Goal: Information Seeking & Learning: Understand process/instructions

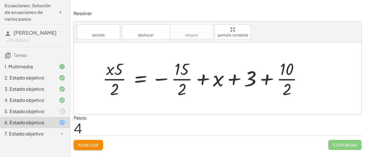
click at [156, 76] on div at bounding box center [205, 79] width 210 height 42
drag, startPoint x: 111, startPoint y: 74, endPoint x: 116, endPoint y: 74, distance: 5.0
click at [116, 74] on div at bounding box center [205, 79] width 210 height 42
drag, startPoint x: 118, startPoint y: 72, endPoint x: 118, endPoint y: 76, distance: 4.2
click at [118, 76] on div at bounding box center [205, 79] width 210 height 42
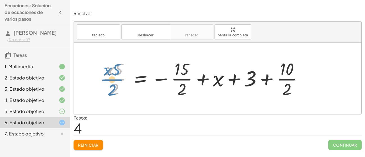
click at [113, 81] on div at bounding box center [205, 79] width 210 height 42
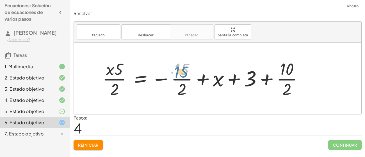
drag, startPoint x: 174, startPoint y: 63, endPoint x: 171, endPoint y: 60, distance: 3.6
click at [171, 60] on div at bounding box center [205, 79] width 210 height 42
drag, startPoint x: 171, startPoint y: 61, endPoint x: 175, endPoint y: 81, distance: 20.9
click at [175, 81] on div at bounding box center [205, 79] width 210 height 42
drag, startPoint x: 183, startPoint y: 69, endPoint x: 186, endPoint y: 70, distance: 3.4
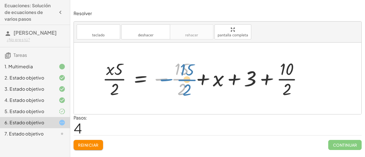
click at [186, 70] on div at bounding box center [205, 79] width 210 height 42
click at [201, 65] on div at bounding box center [205, 79] width 210 height 42
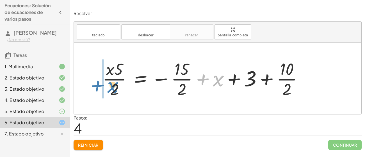
drag, startPoint x: 216, startPoint y: 84, endPoint x: 109, endPoint y: 90, distance: 107.0
click at [109, 90] on div at bounding box center [205, 79] width 210 height 42
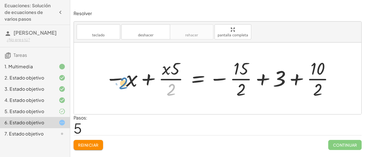
drag, startPoint x: 171, startPoint y: 87, endPoint x: 124, endPoint y: 81, distance: 47.6
click at [124, 81] on div at bounding box center [219, 78] width 235 height 43
drag, startPoint x: 241, startPoint y: 91, endPoint x: 249, endPoint y: 97, distance: 10.3
click at [249, 97] on div at bounding box center [219, 78] width 235 height 43
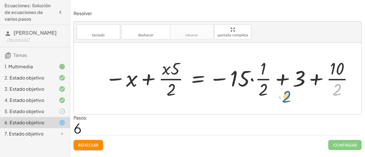
drag, startPoint x: 337, startPoint y: 87, endPoint x: 285, endPoint y: 94, distance: 51.8
click at [285, 94] on div at bounding box center [229, 78] width 254 height 43
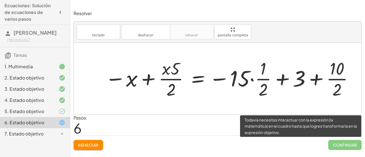
click at [332, 145] on span "Continuar" at bounding box center [344, 145] width 33 height 10
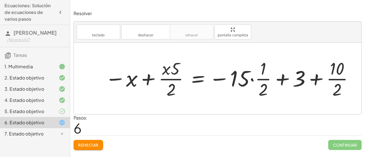
click at [223, 110] on div at bounding box center [217, 79] width 287 height 72
drag, startPoint x: 134, startPoint y: 83, endPoint x: 238, endPoint y: 86, distance: 103.5
click at [238, 86] on div at bounding box center [229, 78] width 254 height 43
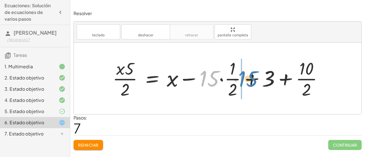
drag, startPoint x: 207, startPoint y: 77, endPoint x: 248, endPoint y: 78, distance: 40.7
click at [248, 78] on div at bounding box center [220, 78] width 220 height 43
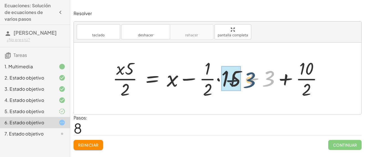
drag, startPoint x: 271, startPoint y: 79, endPoint x: 231, endPoint y: 81, distance: 40.2
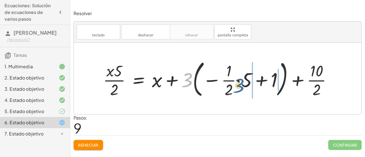
drag, startPoint x: 183, startPoint y: 77, endPoint x: 238, endPoint y: 83, distance: 54.5
click at [238, 83] on div at bounding box center [219, 79] width 238 height 42
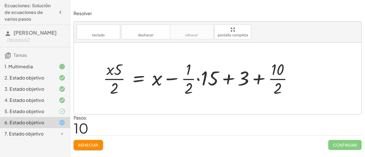
click at [141, 78] on div at bounding box center [200, 78] width 200 height 39
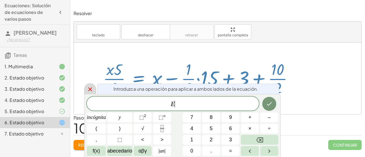
click at [89, 91] on icon at bounding box center [90, 90] width 4 height 4
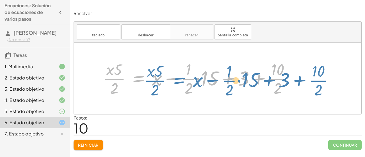
drag, startPoint x: 139, startPoint y: 77, endPoint x: 169, endPoint y: 77, distance: 29.7
click at [169, 77] on div at bounding box center [200, 78] width 200 height 39
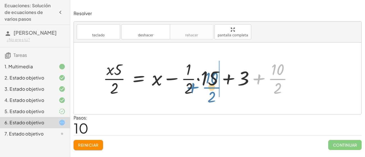
drag, startPoint x: 273, startPoint y: 76, endPoint x: 193, endPoint y: 78, distance: 79.7
click at [193, 78] on div at bounding box center [200, 78] width 200 height 39
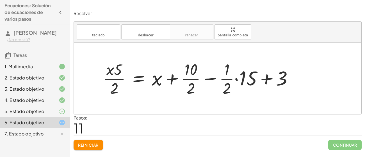
click at [156, 80] on div at bounding box center [200, 78] width 200 height 39
click at [171, 80] on div at bounding box center [200, 78] width 200 height 39
click at [139, 81] on div at bounding box center [200, 78] width 200 height 39
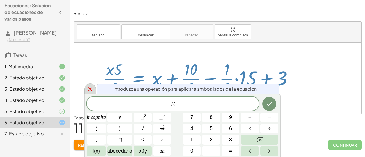
click at [89, 89] on icon at bounding box center [90, 90] width 4 height 4
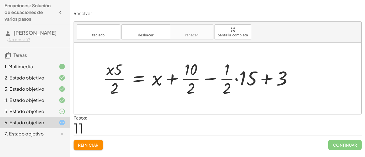
click at [208, 79] on div at bounding box center [200, 78] width 200 height 39
click at [261, 79] on div at bounding box center [200, 78] width 200 height 39
drag, startPoint x: 274, startPoint y: 76, endPoint x: 182, endPoint y: 77, distance: 91.7
click at [182, 77] on div at bounding box center [200, 78] width 200 height 39
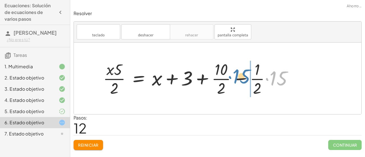
drag, startPoint x: 270, startPoint y: 80, endPoint x: 233, endPoint y: 78, distance: 37.1
click at [233, 78] on div at bounding box center [200, 78] width 200 height 39
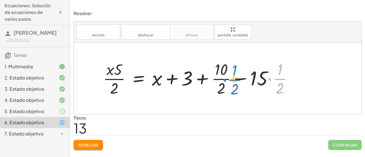
drag, startPoint x: 282, startPoint y: 80, endPoint x: 233, endPoint y: 80, distance: 49.4
click at [233, 80] on div at bounding box center [200, 78] width 200 height 39
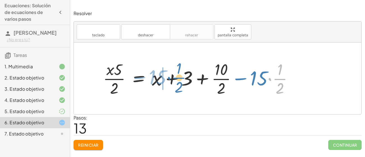
drag, startPoint x: 278, startPoint y: 75, endPoint x: 175, endPoint y: 75, distance: 103.5
click at [175, 75] on div at bounding box center [200, 78] width 200 height 39
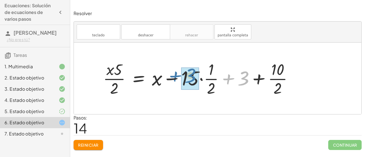
drag, startPoint x: 242, startPoint y: 79, endPoint x: 185, endPoint y: 75, distance: 57.0
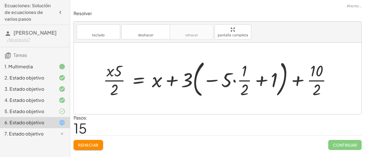
click at [246, 81] on div at bounding box center [219, 79] width 238 height 42
click at [263, 81] on div at bounding box center [219, 79] width 238 height 42
click at [215, 85] on div at bounding box center [219, 79] width 238 height 42
click at [213, 81] on div at bounding box center [219, 79] width 238 height 42
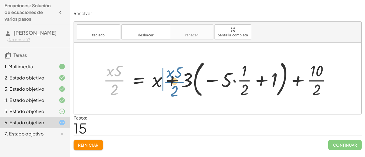
drag, startPoint x: 109, startPoint y: 81, endPoint x: 174, endPoint y: 83, distance: 65.9
click at [174, 83] on div at bounding box center [219, 79] width 238 height 42
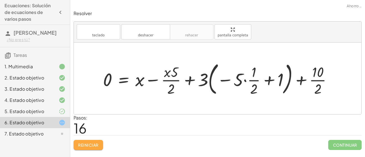
click at [82, 146] on font "Reiniciar" at bounding box center [88, 145] width 20 height 5
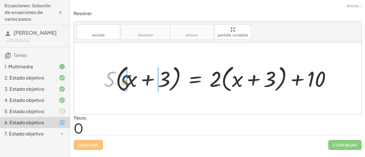
drag, startPoint x: 111, startPoint y: 74, endPoint x: 130, endPoint y: 79, distance: 19.9
click at [130, 79] on div at bounding box center [219, 78] width 237 height 31
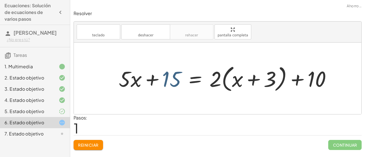
click at [169, 78] on div at bounding box center [227, 78] width 222 height 31
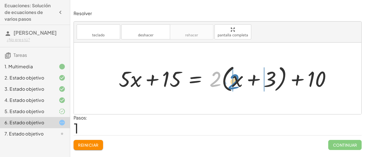
drag, startPoint x: 219, startPoint y: 82, endPoint x: 238, endPoint y: 84, distance: 19.2
click at [238, 84] on div at bounding box center [227, 78] width 222 height 31
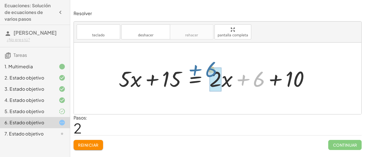
drag, startPoint x: 261, startPoint y: 81, endPoint x: 213, endPoint y: 72, distance: 48.6
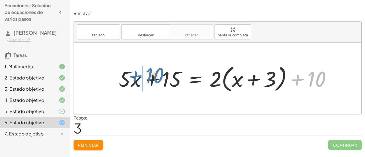
drag, startPoint x: 307, startPoint y: 76, endPoint x: 143, endPoint y: 73, distance: 165.0
click at [143, 73] on div at bounding box center [227, 78] width 222 height 31
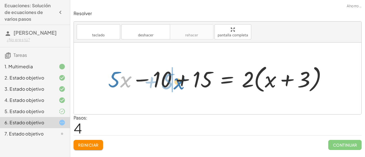
drag, startPoint x: 125, startPoint y: 77, endPoint x: 189, endPoint y: 81, distance: 64.9
click at [189, 81] on div at bounding box center [219, 79] width 229 height 32
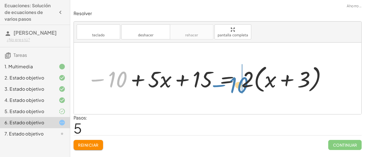
drag, startPoint x: 125, startPoint y: 79, endPoint x: 249, endPoint y: 84, distance: 124.1
click at [249, 84] on div at bounding box center [207, 79] width 246 height 32
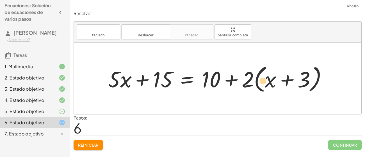
drag, startPoint x: 214, startPoint y: 80, endPoint x: 266, endPoint y: 81, distance: 52.5
click at [266, 81] on div at bounding box center [219, 79] width 229 height 32
drag, startPoint x: 249, startPoint y: 79, endPoint x: 272, endPoint y: 83, distance: 23.4
click at [272, 83] on div at bounding box center [219, 79] width 229 height 32
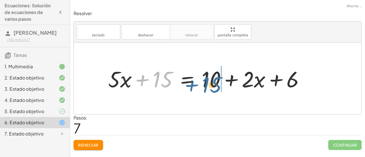
drag, startPoint x: 158, startPoint y: 77, endPoint x: 212, endPoint y: 82, distance: 53.9
click at [212, 82] on div at bounding box center [208, 78] width 206 height 29
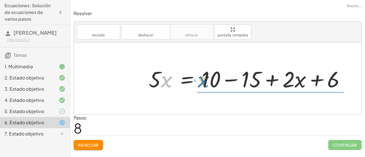
drag, startPoint x: 164, startPoint y: 81, endPoint x: 198, endPoint y: 81, distance: 34.2
click at [198, 81] on div at bounding box center [249, 78] width 206 height 29
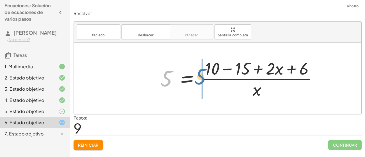
drag, startPoint x: 168, startPoint y: 80, endPoint x: 213, endPoint y: 79, distance: 44.6
click at [212, 79] on div at bounding box center [240, 78] width 167 height 43
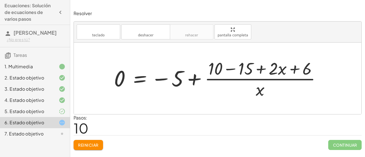
click at [256, 86] on div at bounding box center [219, 78] width 217 height 43
click at [260, 91] on div at bounding box center [219, 78] width 217 height 43
drag, startPoint x: 180, startPoint y: 77, endPoint x: 248, endPoint y: 70, distance: 67.8
click at [248, 70] on div at bounding box center [219, 78] width 217 height 43
click at [44, 106] on div "3. Estado objetivo" at bounding box center [35, 111] width 70 height 11
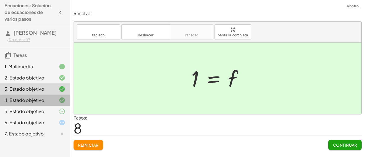
click at [45, 102] on div "4. Estado objetivo" at bounding box center [26, 100] width 45 height 7
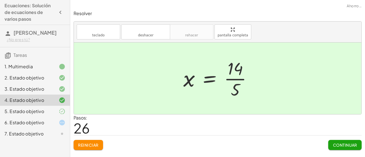
click at [45, 112] on div "5. Estado objetivo" at bounding box center [26, 111] width 45 height 7
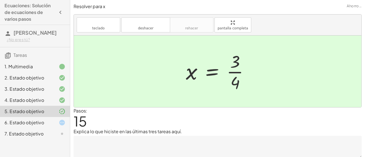
click at [47, 118] on div "6. Estado objetivo" at bounding box center [35, 122] width 70 height 11
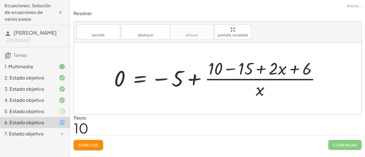
click at [46, 117] on div "4. Estado objetivo" at bounding box center [35, 122] width 70 height 11
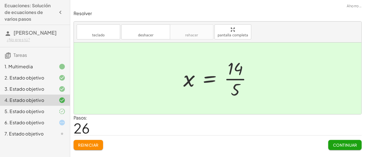
click at [56, 68] on div at bounding box center [58, 66] width 16 height 7
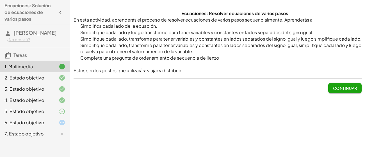
click at [53, 86] on div at bounding box center [58, 89] width 16 height 7
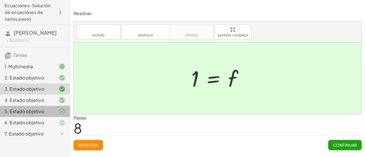
click at [39, 110] on font "5. Estado objetivo" at bounding box center [24, 112] width 40 height 6
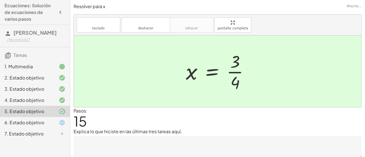
click at [47, 126] on div "6. Estado objetivo" at bounding box center [26, 123] width 45 height 7
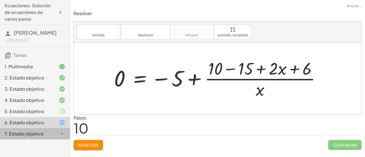
click at [50, 132] on div at bounding box center [58, 134] width 16 height 7
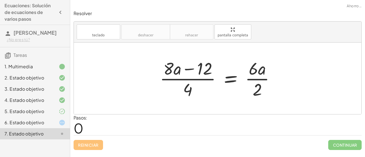
click at [24, 122] on font "6. Estado objetivo" at bounding box center [24, 123] width 40 height 6
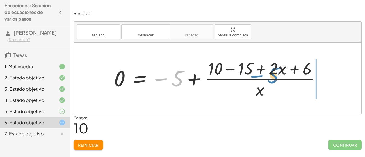
drag, startPoint x: 181, startPoint y: 79, endPoint x: 276, endPoint y: 75, distance: 95.2
click at [276, 75] on div at bounding box center [219, 78] width 217 height 43
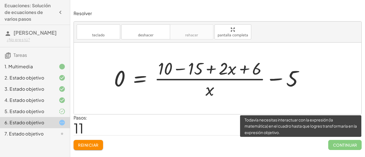
click at [345, 150] on span "Continuar" at bounding box center [344, 145] width 33 height 10
click at [347, 149] on span "Continuar" at bounding box center [344, 145] width 33 height 10
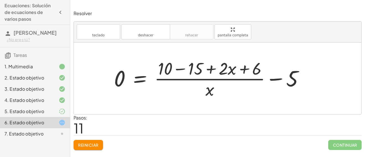
click at [167, 95] on div at bounding box center [210, 78] width 199 height 43
drag, startPoint x: 229, startPoint y: 68, endPoint x: 304, endPoint y: 77, distance: 76.3
click at [304, 77] on div at bounding box center [210, 78] width 199 height 43
drag, startPoint x: 193, startPoint y: 64, endPoint x: 236, endPoint y: 67, distance: 43.0
click at [236, 67] on div at bounding box center [210, 78] width 199 height 43
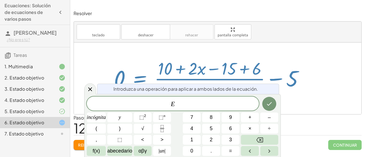
click at [125, 80] on div at bounding box center [210, 78] width 199 height 43
click at [88, 86] on div at bounding box center [90, 89] width 12 height 11
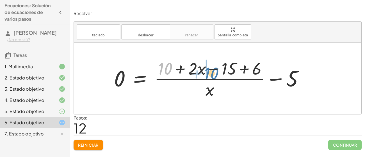
drag, startPoint x: 169, startPoint y: 65, endPoint x: 216, endPoint y: 69, distance: 47.3
click at [216, 69] on div at bounding box center [210, 78] width 199 height 43
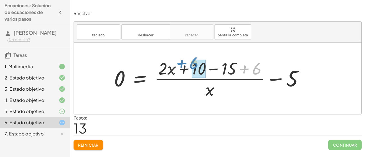
drag, startPoint x: 253, startPoint y: 70, endPoint x: 190, endPoint y: 65, distance: 63.6
click at [190, 65] on div at bounding box center [210, 78] width 199 height 43
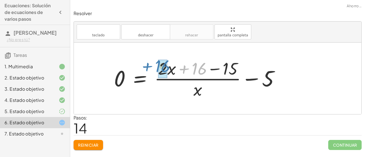
drag, startPoint x: 198, startPoint y: 70, endPoint x: 161, endPoint y: 68, distance: 36.5
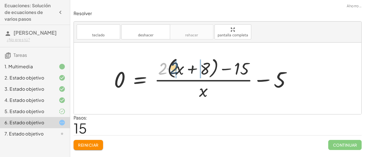
drag, startPoint x: 162, startPoint y: 70, endPoint x: 188, endPoint y: 68, distance: 25.4
click at [188, 68] on div at bounding box center [204, 79] width 187 height 46
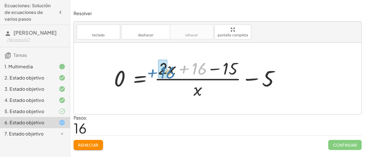
drag, startPoint x: 203, startPoint y: 70, endPoint x: 172, endPoint y: 74, distance: 31.4
click at [172, 74] on div at bounding box center [198, 78] width 175 height 43
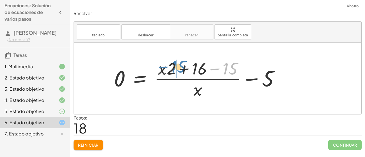
drag, startPoint x: 227, startPoint y: 72, endPoint x: 175, endPoint y: 70, distance: 51.9
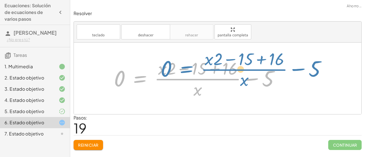
drag, startPoint x: 126, startPoint y: 82, endPoint x: 155, endPoint y: 73, distance: 30.1
click at [155, 73] on div at bounding box center [198, 78] width 175 height 43
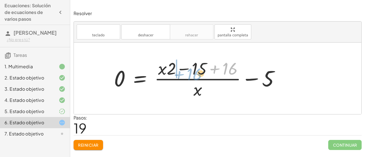
drag, startPoint x: 226, startPoint y: 65, endPoint x: 176, endPoint y: 72, distance: 49.9
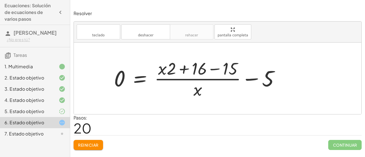
click at [197, 93] on div at bounding box center [198, 78] width 175 height 43
click at [144, 77] on div at bounding box center [198, 78] width 175 height 43
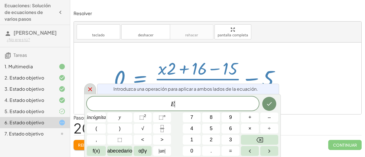
click at [85, 91] on div at bounding box center [90, 89] width 12 height 11
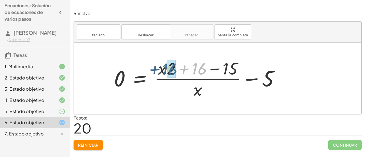
drag, startPoint x: 197, startPoint y: 68, endPoint x: 164, endPoint y: 68, distance: 33.4
click at [164, 68] on div at bounding box center [198, 78] width 175 height 43
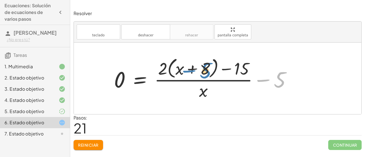
drag, startPoint x: 279, startPoint y: 82, endPoint x: 202, endPoint y: 72, distance: 77.4
click at [202, 72] on div at bounding box center [204, 79] width 187 height 46
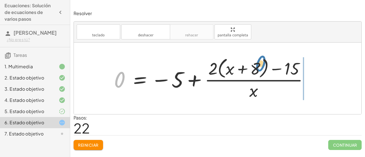
drag, startPoint x: 119, startPoint y: 82, endPoint x: 258, endPoint y: 68, distance: 139.8
click at [258, 68] on div at bounding box center [213, 79] width 204 height 46
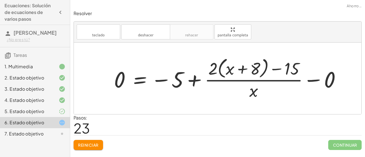
click at [95, 142] on button "Reiniciar" at bounding box center [87, 145] width 29 height 10
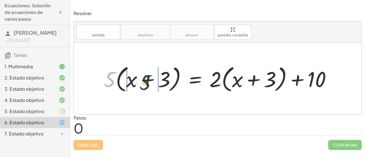
drag, startPoint x: 109, startPoint y: 80, endPoint x: 147, endPoint y: 83, distance: 38.3
click at [147, 83] on div at bounding box center [219, 78] width 237 height 31
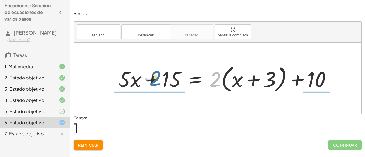
drag, startPoint x: 214, startPoint y: 79, endPoint x: 151, endPoint y: 77, distance: 62.3
click at [151, 77] on div at bounding box center [227, 78] width 222 height 31
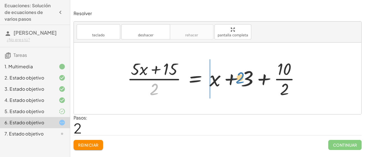
drag, startPoint x: 153, startPoint y: 88, endPoint x: 238, endPoint y: 76, distance: 86.4
click at [238, 76] on div at bounding box center [215, 79] width 183 height 42
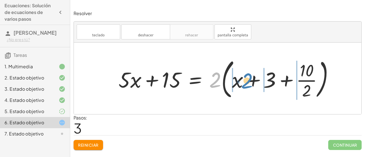
drag, startPoint x: 217, startPoint y: 79, endPoint x: 251, endPoint y: 80, distance: 33.7
click at [251, 80] on div at bounding box center [228, 78] width 225 height 45
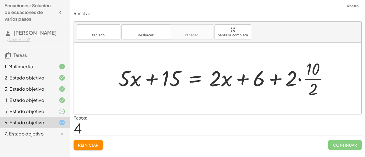
click at [301, 80] on div at bounding box center [226, 79] width 220 height 42
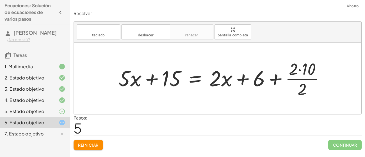
click at [271, 77] on div at bounding box center [224, 79] width 216 height 42
click at [223, 80] on div at bounding box center [224, 79] width 216 height 42
click at [193, 79] on div at bounding box center [224, 79] width 216 height 42
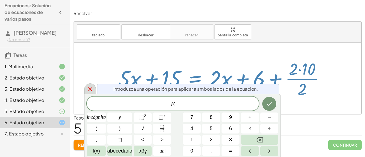
click at [93, 89] on icon at bounding box center [90, 89] width 7 height 7
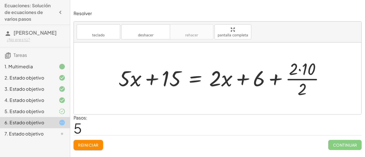
click at [152, 77] on div at bounding box center [224, 79] width 216 height 42
drag, startPoint x: 125, startPoint y: 78, endPoint x: 157, endPoint y: 76, distance: 32.1
click at [157, 76] on div at bounding box center [224, 79] width 216 height 42
drag, startPoint x: 126, startPoint y: 79, endPoint x: 173, endPoint y: 78, distance: 46.6
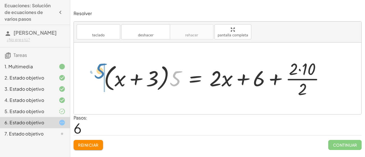
drag, startPoint x: 179, startPoint y: 81, endPoint x: 103, endPoint y: 74, distance: 75.8
click at [103, 74] on div at bounding box center [216, 79] width 231 height 42
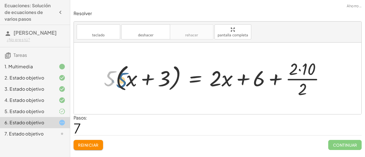
drag, startPoint x: 107, startPoint y: 77, endPoint x: 119, endPoint y: 79, distance: 12.2
click at [119, 79] on div at bounding box center [216, 79] width 231 height 42
drag, startPoint x: 111, startPoint y: 81, endPoint x: 130, endPoint y: 84, distance: 19.1
click at [130, 84] on div at bounding box center [216, 79] width 231 height 42
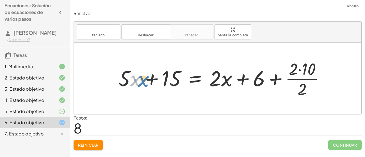
drag, startPoint x: 132, startPoint y: 83, endPoint x: 135, endPoint y: 82, distance: 3.5
click at [135, 82] on div at bounding box center [224, 79] width 216 height 42
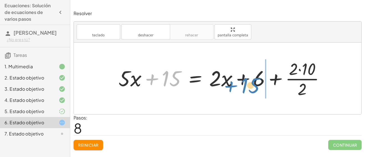
drag, startPoint x: 168, startPoint y: 80, endPoint x: 250, endPoint y: 86, distance: 81.9
click at [250, 86] on div at bounding box center [224, 79] width 216 height 42
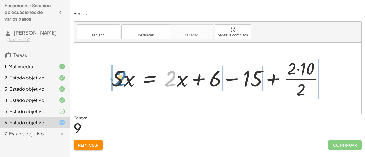
drag, startPoint x: 176, startPoint y: 79, endPoint x: 126, endPoint y: 78, distance: 50.5
click at [126, 78] on div at bounding box center [220, 78] width 222 height 43
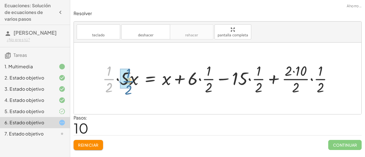
drag, startPoint x: 109, startPoint y: 83, endPoint x: 128, endPoint y: 85, distance: 19.2
drag, startPoint x: 123, startPoint y: 85, endPoint x: 133, endPoint y: 87, distance: 9.6
click at [133, 87] on div at bounding box center [226, 78] width 226 height 35
click at [134, 79] on div at bounding box center [220, 78] width 240 height 35
click at [129, 76] on div at bounding box center [224, 78] width 231 height 35
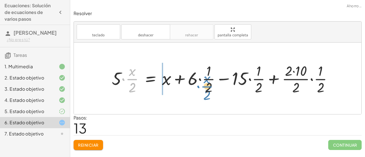
drag, startPoint x: 132, startPoint y: 81, endPoint x: 206, endPoint y: 88, distance: 75.2
click at [206, 88] on div at bounding box center [224, 78] width 231 height 35
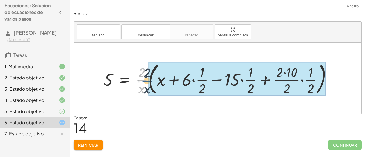
drag, startPoint x: 146, startPoint y: 76, endPoint x: 152, endPoint y: 78, distance: 6.3
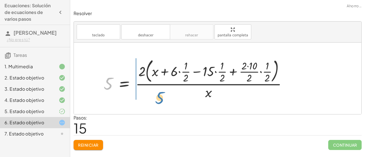
drag, startPoint x: 110, startPoint y: 84, endPoint x: 168, endPoint y: 99, distance: 59.7
click at [168, 99] on div at bounding box center [197, 78] width 193 height 44
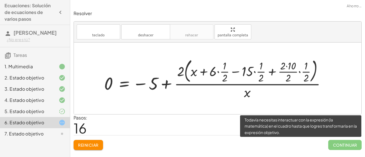
click at [333, 142] on span "Continuar" at bounding box center [344, 145] width 33 height 10
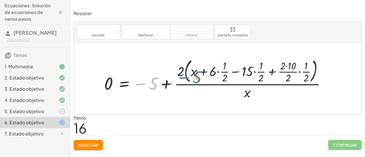
drag, startPoint x: 153, startPoint y: 83, endPoint x: 195, endPoint y: 76, distance: 42.7
click at [195, 76] on div at bounding box center [216, 78] width 231 height 44
drag, startPoint x: 110, startPoint y: 81, endPoint x: 123, endPoint y: 83, distance: 13.0
click at [123, 83] on div at bounding box center [216, 78] width 231 height 44
drag, startPoint x: 245, startPoint y: 91, endPoint x: 96, endPoint y: 85, distance: 149.1
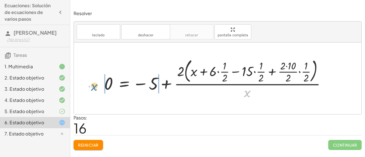
click at [101, 85] on div at bounding box center [216, 78] width 231 height 44
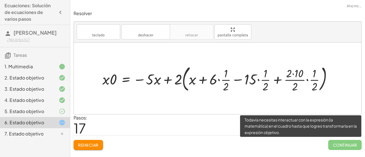
click at [332, 142] on span "Continuar" at bounding box center [344, 145] width 33 height 10
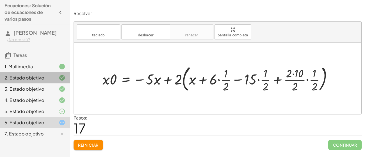
click at [27, 76] on font "2. Estado objetivo" at bounding box center [24, 78] width 40 height 6
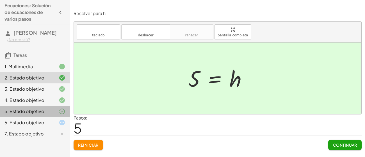
click at [20, 128] on div "5. Estado objetivo" at bounding box center [35, 133] width 70 height 11
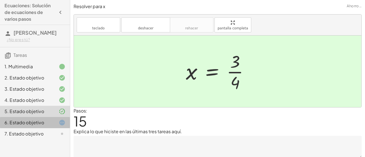
click at [20, 122] on font "6. Estado objetivo" at bounding box center [24, 123] width 40 height 6
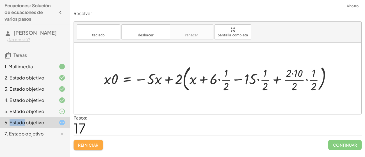
click at [99, 140] on button "Reiniciar" at bounding box center [87, 145] width 29 height 10
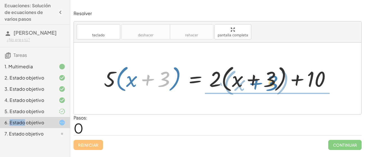
drag, startPoint x: 160, startPoint y: 78, endPoint x: 268, endPoint y: 82, distance: 108.1
click at [268, 82] on div at bounding box center [219, 78] width 237 height 31
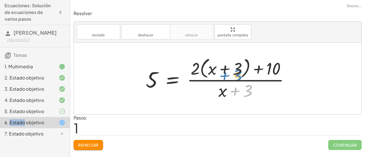
drag, startPoint x: 249, startPoint y: 87, endPoint x: 239, endPoint y: 72, distance: 18.4
click at [239, 72] on div at bounding box center [220, 79] width 154 height 46
drag, startPoint x: 194, startPoint y: 72, endPoint x: 212, endPoint y: 75, distance: 17.9
click at [212, 75] on div at bounding box center [220, 79] width 154 height 46
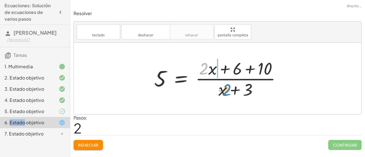
drag, startPoint x: 204, startPoint y: 72, endPoint x: 227, endPoint y: 93, distance: 31.7
click at [227, 93] on div at bounding box center [219, 78] width 137 height 43
drag, startPoint x: 223, startPoint y: 92, endPoint x: 207, endPoint y: 73, distance: 24.9
click at [207, 73] on div at bounding box center [219, 78] width 137 height 43
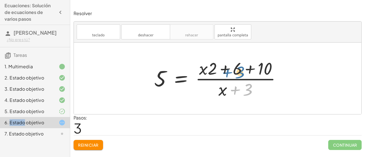
drag, startPoint x: 244, startPoint y: 92, endPoint x: 236, endPoint y: 74, distance: 19.6
click at [236, 74] on div at bounding box center [219, 78] width 137 height 43
click at [195, 87] on div at bounding box center [219, 78] width 137 height 43
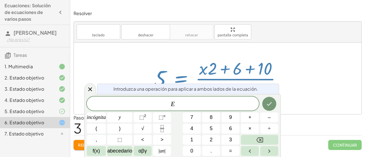
click at [241, 65] on div at bounding box center [219, 78] width 137 height 43
click at [231, 68] on div at bounding box center [219, 78] width 137 height 43
click at [90, 85] on div at bounding box center [90, 89] width 12 height 11
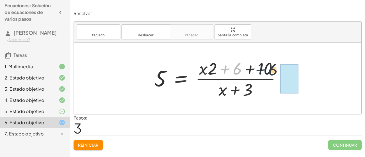
drag, startPoint x: 224, startPoint y: 71, endPoint x: 265, endPoint y: 72, distance: 41.5
click at [265, 72] on div at bounding box center [219, 78] width 137 height 43
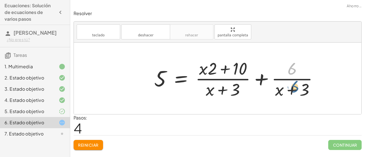
drag, startPoint x: 292, startPoint y: 68, endPoint x: 295, endPoint y: 87, distance: 18.7
click at [295, 87] on div at bounding box center [238, 78] width 174 height 43
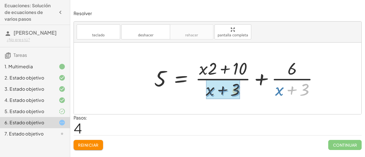
drag, startPoint x: 300, startPoint y: 88, endPoint x: 232, endPoint y: 89, distance: 68.5
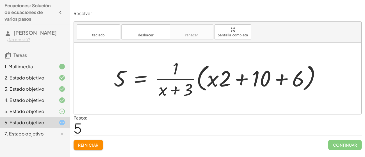
click at [178, 95] on div at bounding box center [219, 78] width 217 height 43
drag, startPoint x: 213, startPoint y: 79, endPoint x: 172, endPoint y: 93, distance: 43.6
click at [172, 93] on div at bounding box center [219, 78] width 217 height 43
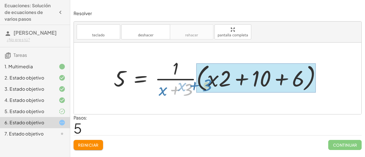
drag, startPoint x: 172, startPoint y: 93, endPoint x: 192, endPoint y: 88, distance: 20.4
click at [192, 88] on div at bounding box center [219, 78] width 217 height 43
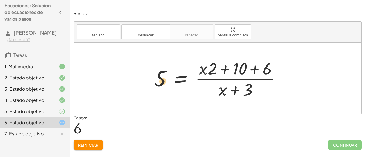
drag, startPoint x: 206, startPoint y: 69, endPoint x: 166, endPoint y: 82, distance: 42.5
click at [166, 82] on div at bounding box center [219, 78] width 137 height 43
drag, startPoint x: 163, startPoint y: 82, endPoint x: 210, endPoint y: 79, distance: 47.2
click at [210, 79] on div at bounding box center [219, 78] width 137 height 43
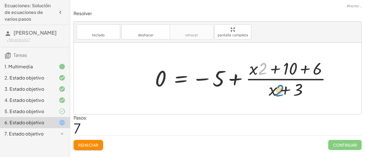
drag, startPoint x: 263, startPoint y: 68, endPoint x: 280, endPoint y: 90, distance: 27.6
click at [280, 90] on div at bounding box center [245, 78] width 186 height 43
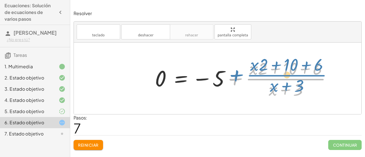
drag, startPoint x: 290, startPoint y: 77, endPoint x: 293, endPoint y: 73, distance: 5.7
click at [293, 73] on div at bounding box center [245, 78] width 186 height 43
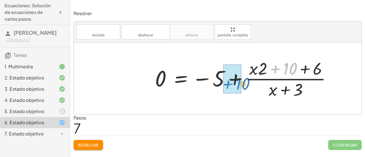
drag, startPoint x: 291, startPoint y: 68, endPoint x: 244, endPoint y: 83, distance: 49.5
click at [244, 83] on div at bounding box center [245, 78] width 186 height 43
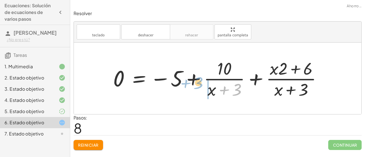
drag, startPoint x: 239, startPoint y: 87, endPoint x: 201, endPoint y: 81, distance: 38.7
click at [201, 81] on div at bounding box center [219, 78] width 219 height 43
drag, startPoint x: 213, startPoint y: 92, endPoint x: 186, endPoint y: 83, distance: 28.1
click at [186, 83] on div at bounding box center [219, 78] width 219 height 43
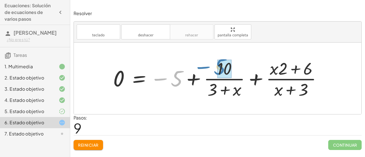
drag, startPoint x: 182, startPoint y: 79, endPoint x: 225, endPoint y: 68, distance: 44.4
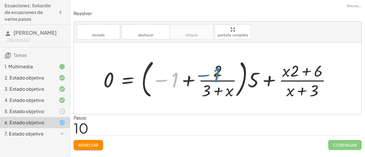
drag, startPoint x: 176, startPoint y: 81, endPoint x: 219, endPoint y: 75, distance: 44.2
click at [219, 75] on div at bounding box center [219, 79] width 238 height 44
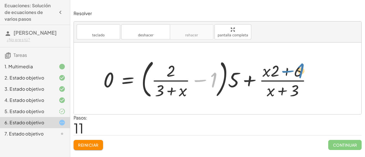
drag, startPoint x: 207, startPoint y: 79, endPoint x: 348, endPoint y: 65, distance: 141.8
click at [348, 65] on div "· 5 · ( + x + 3 ) = + · 2 · ( + x + 3 ) + 10 5 = · ( + · 2 · ( + x + 3 ) + 10 )…" at bounding box center [217, 79] width 287 height 72
drag, startPoint x: 169, startPoint y: 75, endPoint x: 249, endPoint y: 84, distance: 80.8
click at [249, 84] on div at bounding box center [209, 79] width 218 height 44
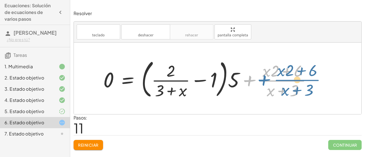
drag, startPoint x: 249, startPoint y: 84, endPoint x: 264, endPoint y: 83, distance: 14.6
click at [264, 83] on div at bounding box center [209, 79] width 218 height 44
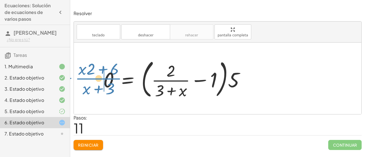
drag, startPoint x: 264, startPoint y: 83, endPoint x: 79, endPoint y: 81, distance: 184.9
click at [79, 81] on div "· 5 · ( + x + 3 ) = + · 2 · ( + x + 3 ) + 10 5 = · ( + · 2 · ( + x + 3 ) + 10 )…" at bounding box center [217, 79] width 287 height 72
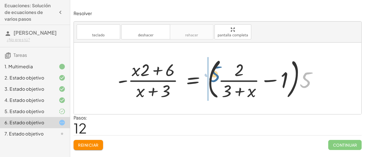
drag, startPoint x: 311, startPoint y: 79, endPoint x: 215, endPoint y: 73, distance: 96.4
click at [215, 73] on div at bounding box center [219, 78] width 209 height 47
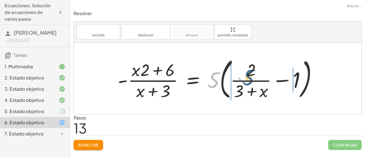
drag, startPoint x: 215, startPoint y: 73, endPoint x: 249, endPoint y: 70, distance: 34.9
click at [249, 70] on div at bounding box center [219, 78] width 209 height 47
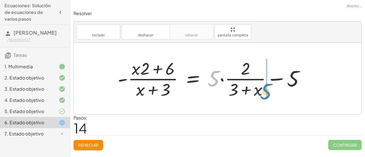
drag, startPoint x: 216, startPoint y: 76, endPoint x: 268, endPoint y: 89, distance: 53.2
click at [268, 89] on div at bounding box center [213, 78] width 197 height 43
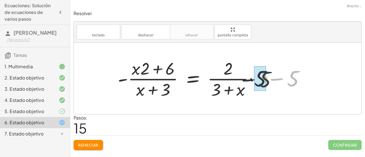
drag, startPoint x: 295, startPoint y: 82, endPoint x: 264, endPoint y: 83, distance: 30.9
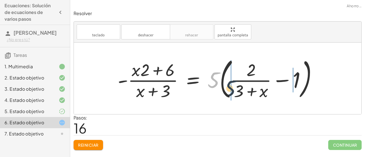
drag, startPoint x: 213, startPoint y: 81, endPoint x: 235, endPoint y: 92, distance: 24.6
click at [235, 92] on div at bounding box center [219, 78] width 209 height 47
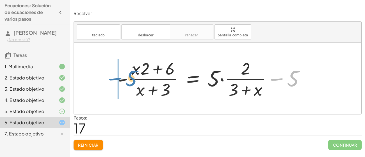
drag, startPoint x: 292, startPoint y: 81, endPoint x: 130, endPoint y: 81, distance: 161.9
click at [130, 81] on div at bounding box center [213, 78] width 197 height 43
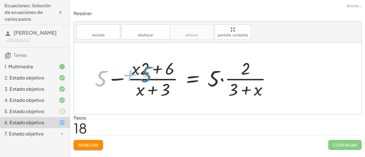
drag, startPoint x: 98, startPoint y: 76, endPoint x: 144, endPoint y: 72, distance: 46.2
click at [144, 72] on div at bounding box center [185, 78] width 187 height 43
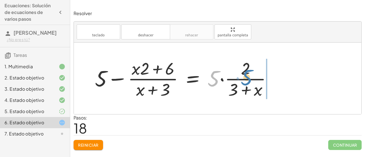
drag, startPoint x: 215, startPoint y: 78, endPoint x: 248, endPoint y: 77, distance: 33.4
click at [248, 77] on div at bounding box center [185, 78] width 187 height 43
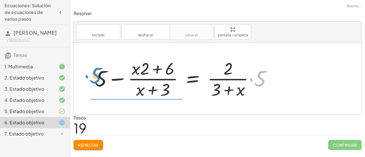
drag, startPoint x: 262, startPoint y: 81, endPoint x: 97, endPoint y: 78, distance: 165.3
click at [97, 78] on div at bounding box center [185, 78] width 187 height 43
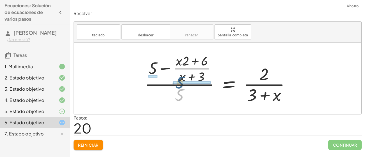
drag, startPoint x: 180, startPoint y: 95, endPoint x: 180, endPoint y: 80, distance: 14.6
click at [180, 80] on div at bounding box center [219, 79] width 155 height 54
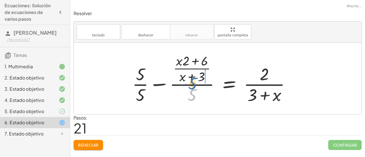
drag, startPoint x: 192, startPoint y: 95, endPoint x: 192, endPoint y: 82, distance: 12.6
click at [192, 82] on div at bounding box center [213, 79] width 168 height 54
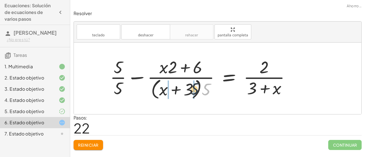
drag, startPoint x: 205, startPoint y: 91, endPoint x: 191, endPoint y: 90, distance: 14.1
click at [191, 90] on div at bounding box center [202, 79] width 190 height 46
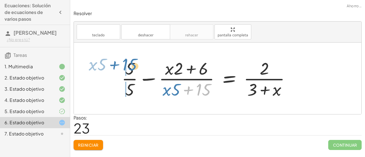
drag, startPoint x: 202, startPoint y: 91, endPoint x: 126, endPoint y: 67, distance: 80.2
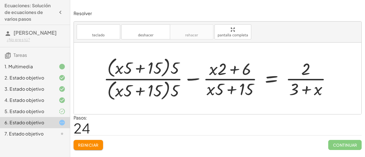
click at [98, 148] on button "Reiniciar" at bounding box center [87, 145] width 29 height 10
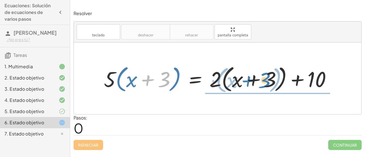
drag, startPoint x: 144, startPoint y: 85, endPoint x: 245, endPoint y: 86, distance: 100.4
click at [245, 86] on div at bounding box center [219, 78] width 237 height 31
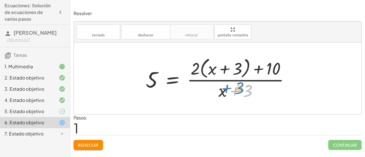
drag, startPoint x: 246, startPoint y: 89, endPoint x: 238, endPoint y: 88, distance: 8.3
click at [238, 88] on div at bounding box center [220, 79] width 154 height 46
click at [91, 143] on font "Reiniciar" at bounding box center [88, 145] width 20 height 5
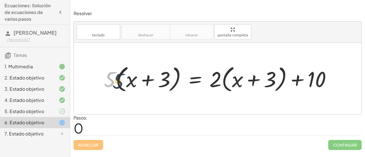
drag, startPoint x: 109, startPoint y: 77, endPoint x: 122, endPoint y: 79, distance: 12.9
click at [122, 79] on div at bounding box center [219, 78] width 237 height 31
drag, startPoint x: 106, startPoint y: 78, endPoint x: 125, endPoint y: 79, distance: 18.5
click at [125, 79] on div at bounding box center [219, 78] width 237 height 31
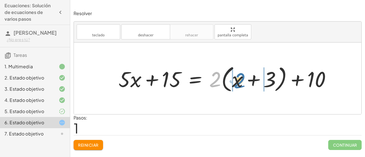
drag, startPoint x: 210, startPoint y: 81, endPoint x: 235, endPoint y: 82, distance: 25.0
click at [235, 82] on div at bounding box center [227, 78] width 222 height 31
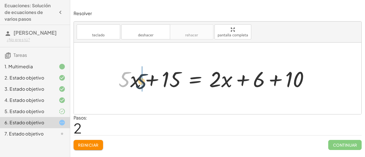
drag, startPoint x: 127, startPoint y: 78, endPoint x: 153, endPoint y: 81, distance: 26.2
click at [153, 81] on div at bounding box center [216, 79] width 201 height 28
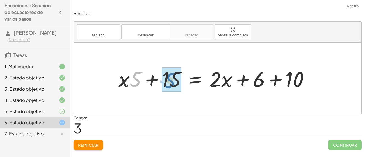
drag, startPoint x: 132, startPoint y: 79, endPoint x: 167, endPoint y: 81, distance: 35.4
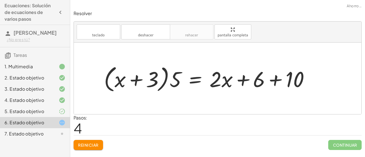
click at [121, 81] on div at bounding box center [208, 78] width 215 height 31
click at [140, 82] on div at bounding box center [208, 78] width 215 height 31
click at [138, 81] on div at bounding box center [208, 78] width 215 height 31
drag, startPoint x: 121, startPoint y: 78, endPoint x: 136, endPoint y: 77, distance: 14.9
click at [136, 77] on div at bounding box center [208, 78] width 215 height 31
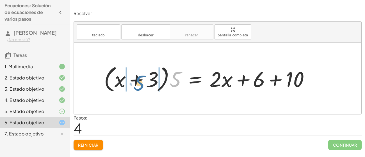
drag, startPoint x: 175, startPoint y: 81, endPoint x: 136, endPoint y: 84, distance: 39.1
click at [136, 84] on div at bounding box center [208, 78] width 215 height 31
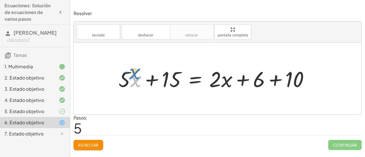
drag, startPoint x: 136, startPoint y: 84, endPoint x: 135, endPoint y: 75, distance: 8.4
click at [135, 75] on div at bounding box center [216, 79] width 201 height 28
drag, startPoint x: 127, startPoint y: 80, endPoint x: 131, endPoint y: 81, distance: 4.0
click at [131, 81] on div at bounding box center [216, 79] width 201 height 28
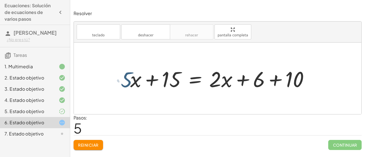
click at [131, 81] on div at bounding box center [216, 79] width 201 height 28
click at [124, 84] on div at bounding box center [216, 79] width 201 height 28
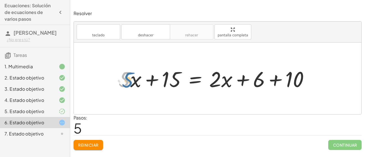
drag, startPoint x: 123, startPoint y: 84, endPoint x: 127, endPoint y: 85, distance: 3.5
click at [127, 85] on div at bounding box center [216, 79] width 201 height 28
drag, startPoint x: 125, startPoint y: 76, endPoint x: 134, endPoint y: 82, distance: 10.6
click at [134, 82] on div at bounding box center [216, 79] width 201 height 28
